Goal: Information Seeking & Learning: Learn about a topic

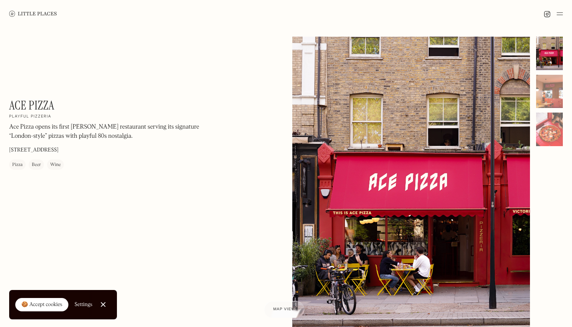
drag, startPoint x: 9, startPoint y: 151, endPoint x: 71, endPoint y: 153, distance: 62.7
click at [58, 153] on p "[STREET_ADDRESS]" at bounding box center [33, 151] width 49 height 8
drag, startPoint x: 27, startPoint y: 151, endPoint x: 95, endPoint y: 152, distance: 68.0
click at [95, 152] on div "Ace Pizza On Our Radar Playful pizzeria Ace Pizza opens its first [PERSON_NAME]…" at bounding box center [112, 134] width 206 height 72
click at [16, 167] on div "Pizza" at bounding box center [17, 166] width 10 height 8
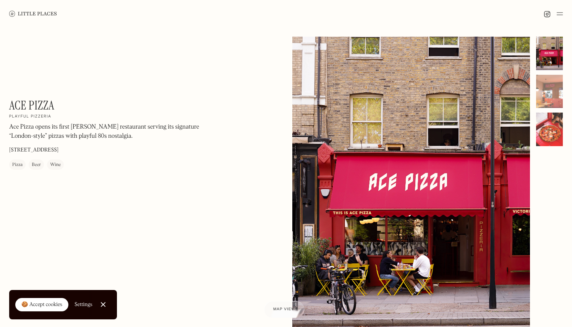
click at [560, 130] on div at bounding box center [549, 130] width 27 height 34
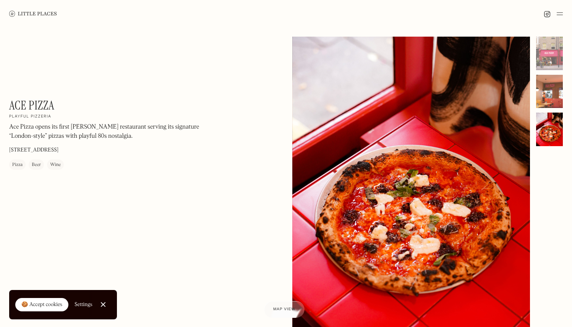
click at [549, 99] on div at bounding box center [549, 92] width 27 height 34
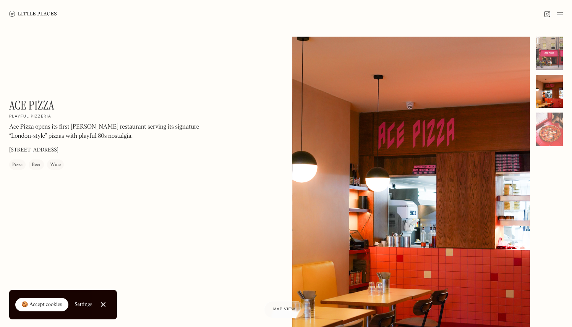
click at [540, 59] on div at bounding box center [549, 54] width 27 height 34
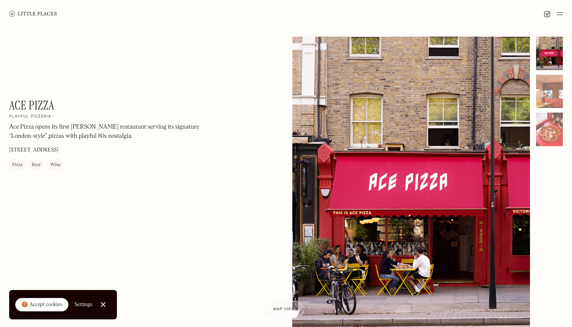
click at [125, 152] on div "Ace Pizza On Our Radar Playful pizzeria Ace Pizza opens its first [PERSON_NAME]…" at bounding box center [112, 134] width 206 height 72
drag, startPoint x: 28, startPoint y: 152, endPoint x: 96, endPoint y: 151, distance: 68.0
click at [96, 151] on div "Ace Pizza On Our Radar Playful pizzeria Ace Pizza opens its first [PERSON_NAME]…" at bounding box center [112, 134] width 206 height 72
